Goal: Task Accomplishment & Management: Manage account settings

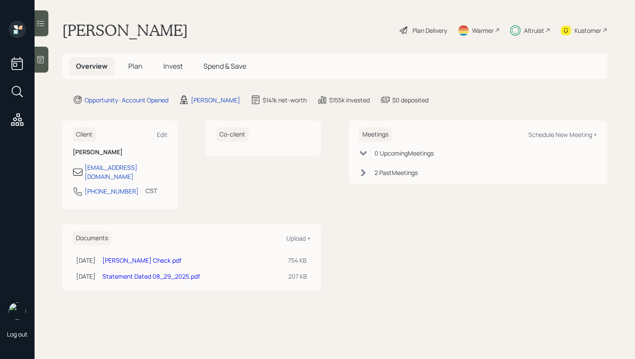
click at [162, 66] on h5 "Invest" at bounding box center [172, 66] width 33 height 19
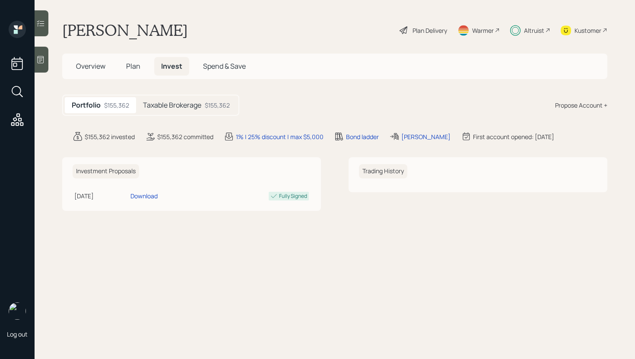
click at [201, 109] on h5 "Taxable Brokerage" at bounding box center [172, 105] width 58 height 8
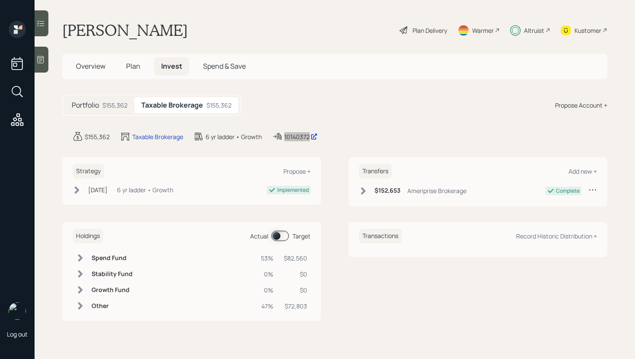
drag, startPoint x: 300, startPoint y: 136, endPoint x: 507, endPoint y: 0, distance: 247.3
click at [0, 0] on div "Log out [PERSON_NAME] Plan Delivery Warmer Altruist Kustomer Overview Plan Inve…" at bounding box center [317, 179] width 635 height 359
